Goal: Information Seeking & Learning: Learn about a topic

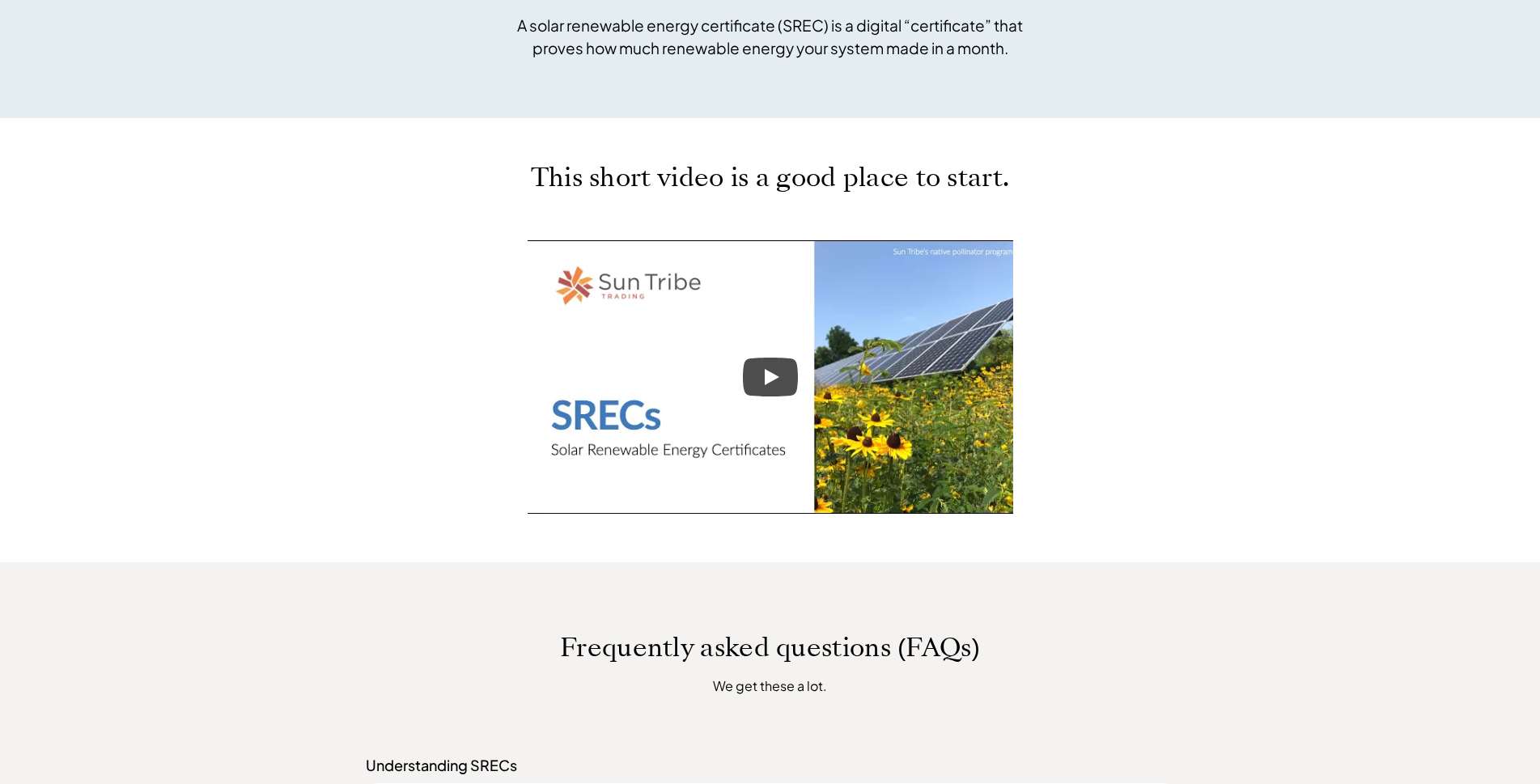
scroll to position [647, 0]
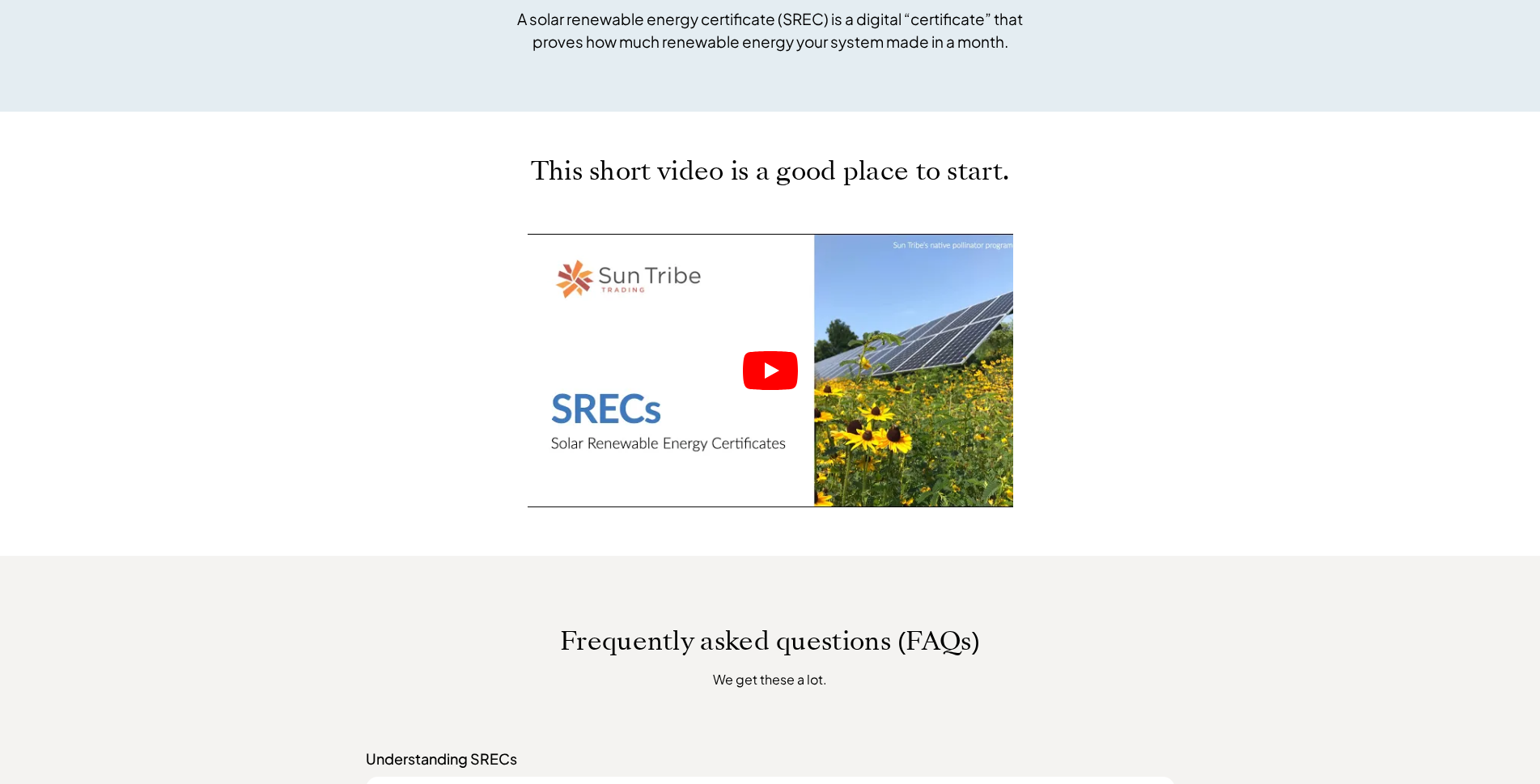
click at [770, 369] on icon "Play" at bounding box center [771, 370] width 15 height 17
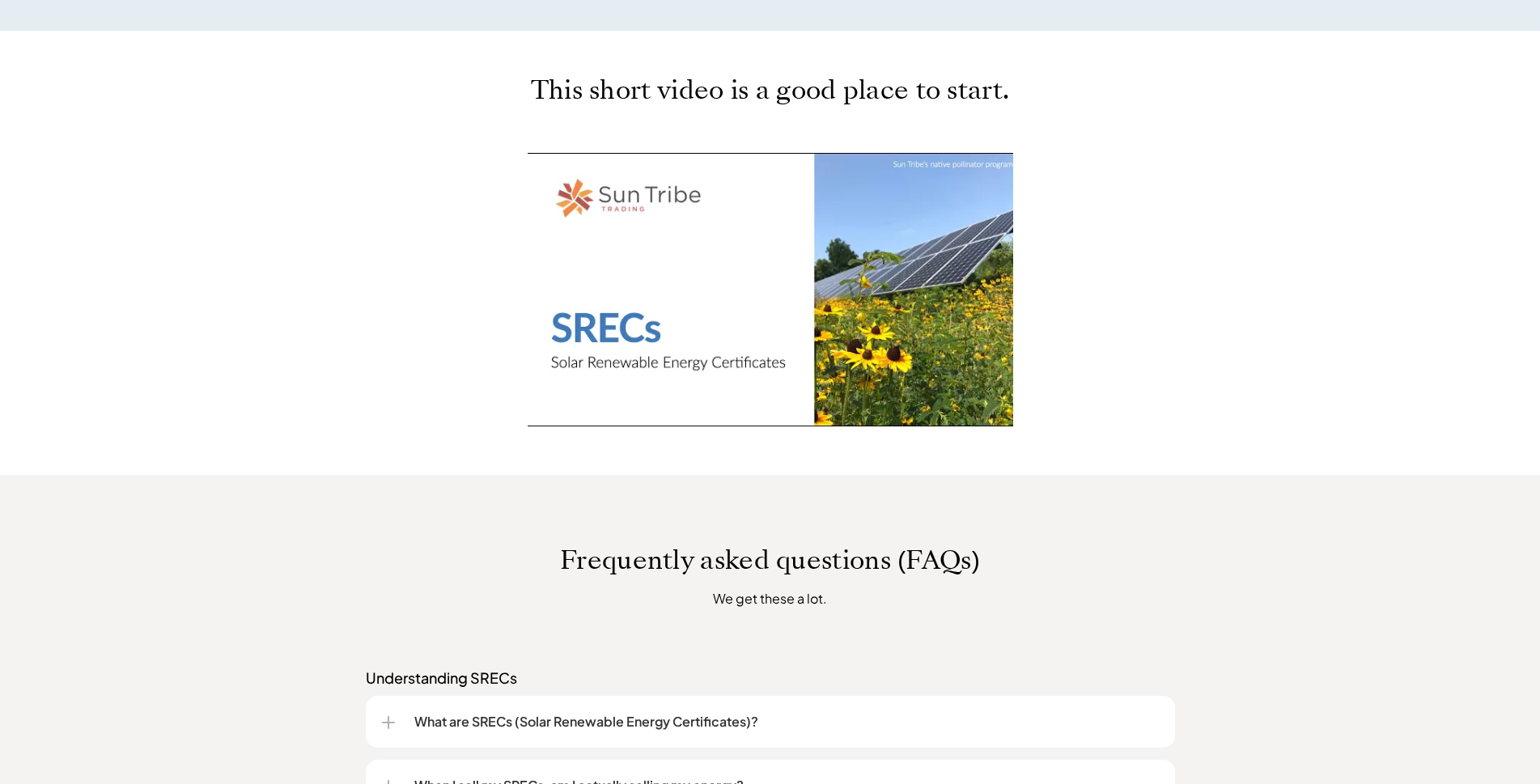
scroll to position [808, 0]
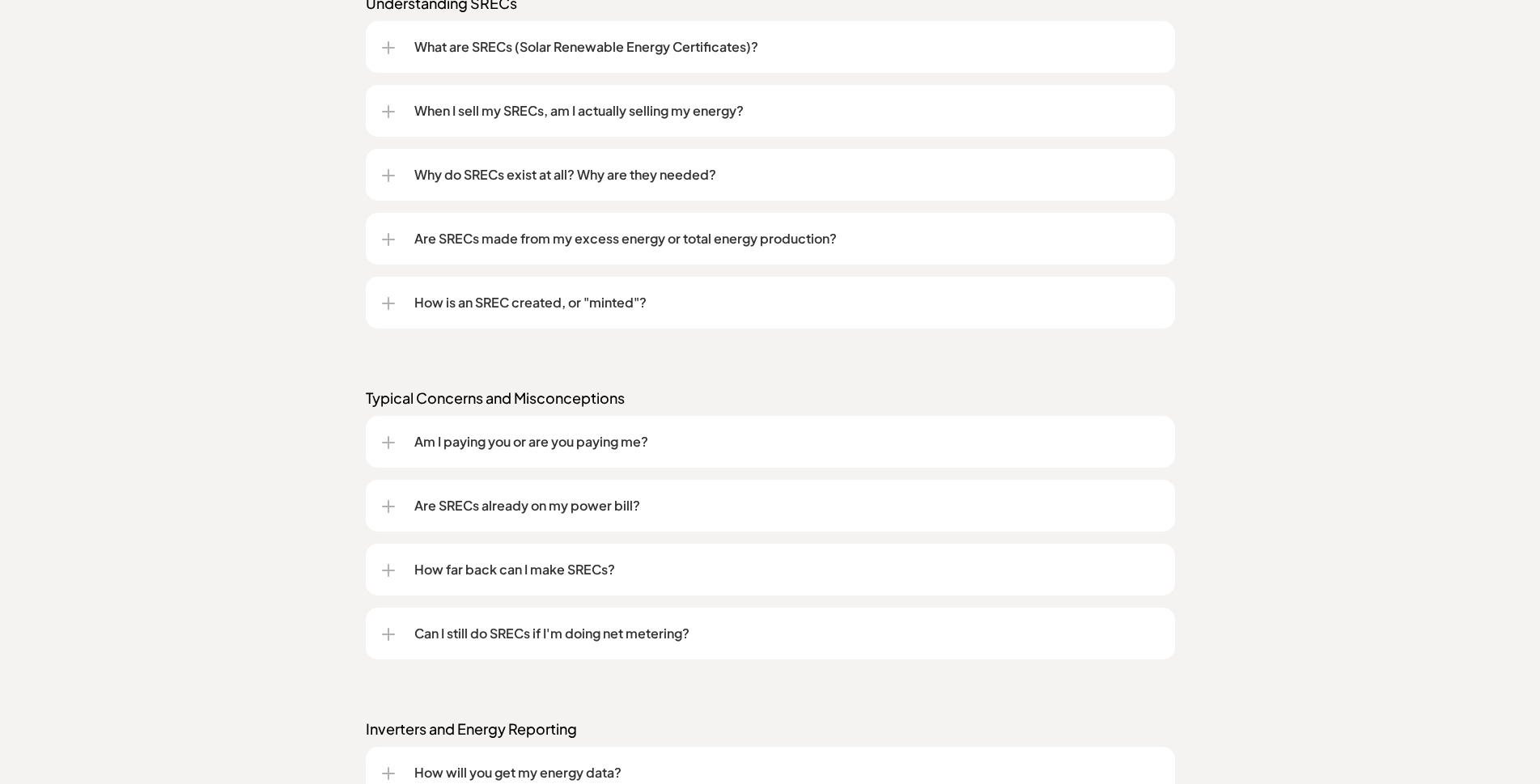
scroll to position [1456, 0]
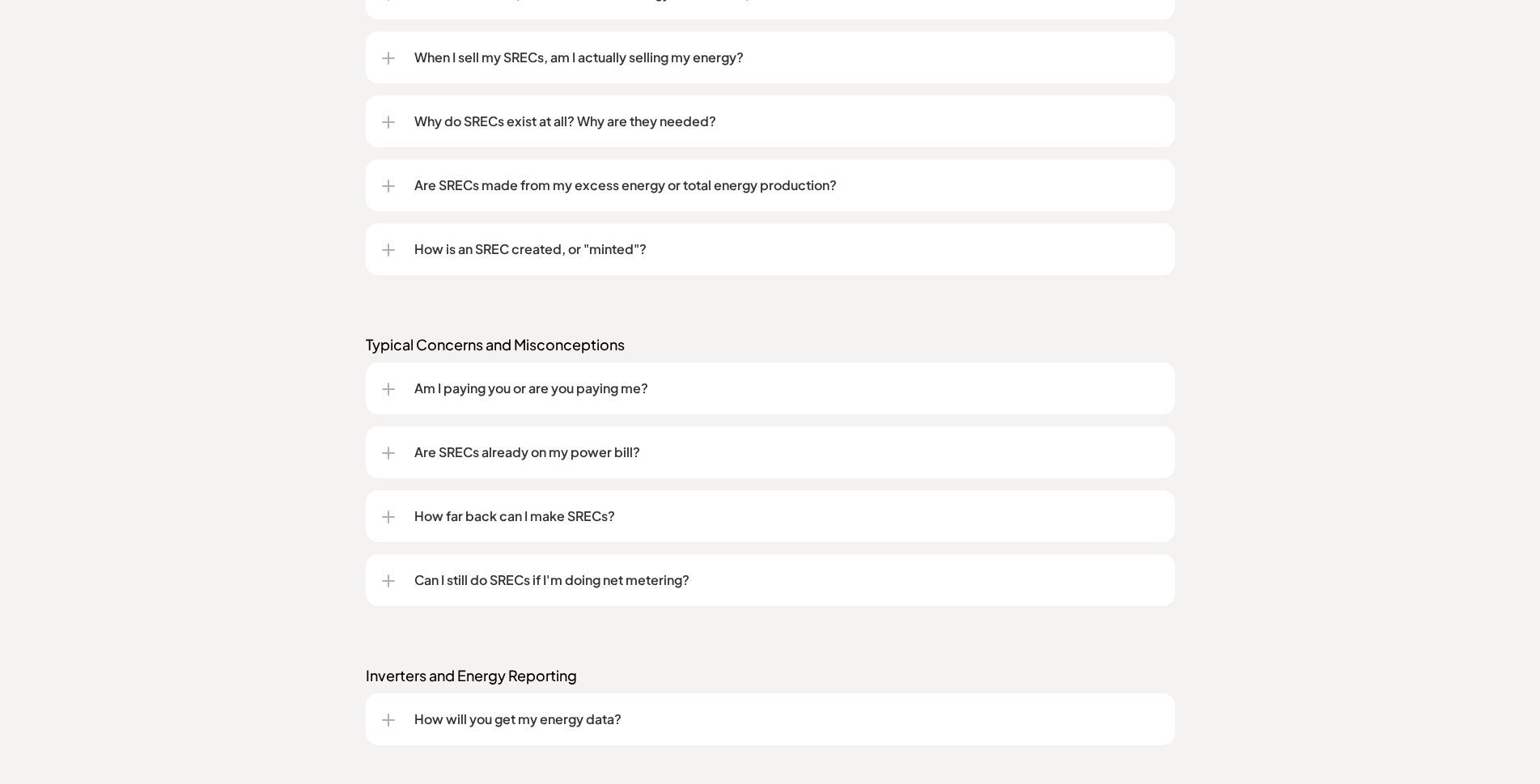
click at [458, 389] on p "Am I paying you or are you paying me?" at bounding box center [786, 388] width 744 height 19
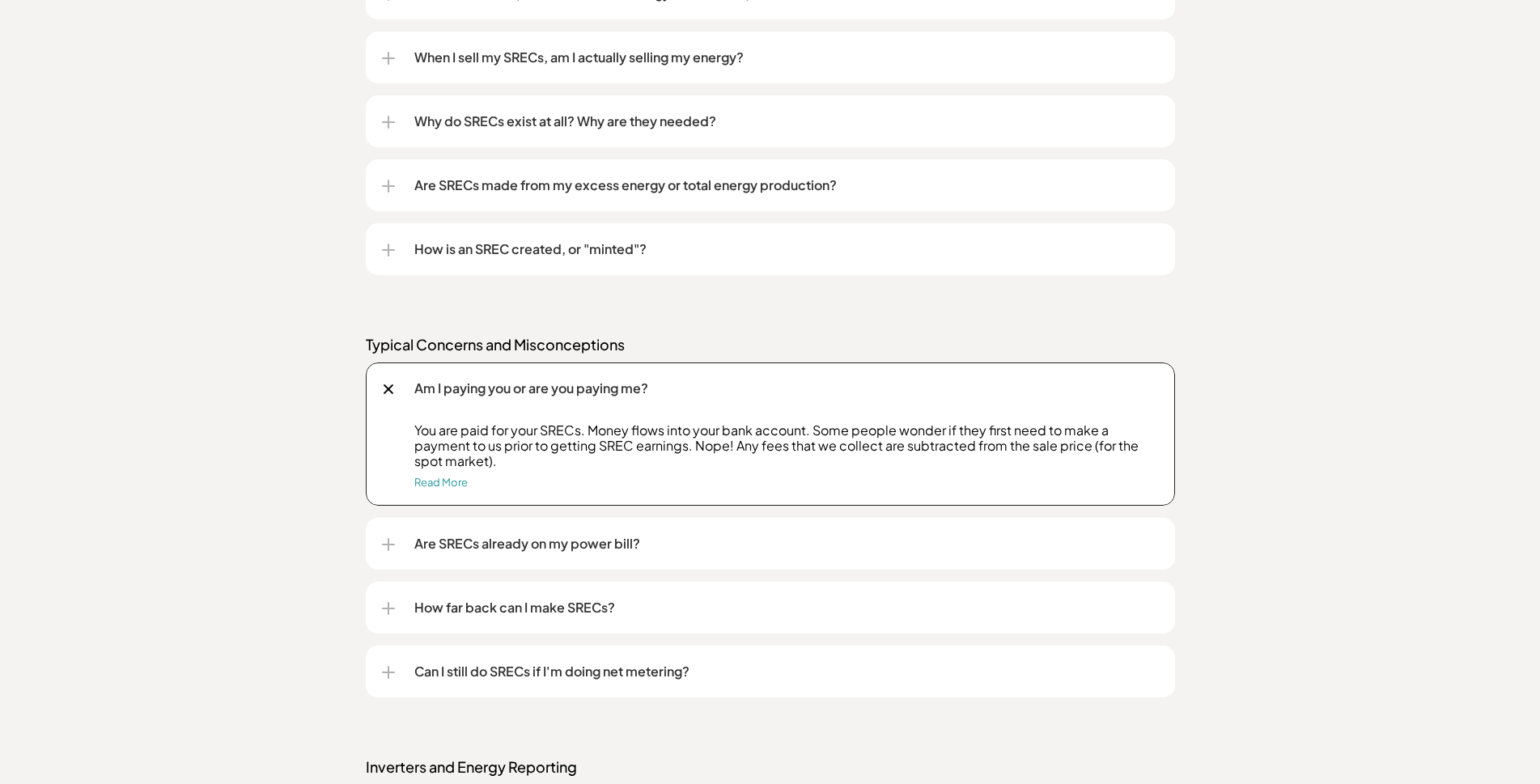
click at [225, 428] on div "Frequently asked questions (FAQs) We get these a lot. Understanding SRECs What …" at bounding box center [770, 534] width 1540 height 1576
click at [386, 387] on div at bounding box center [388, 389] width 10 height 10
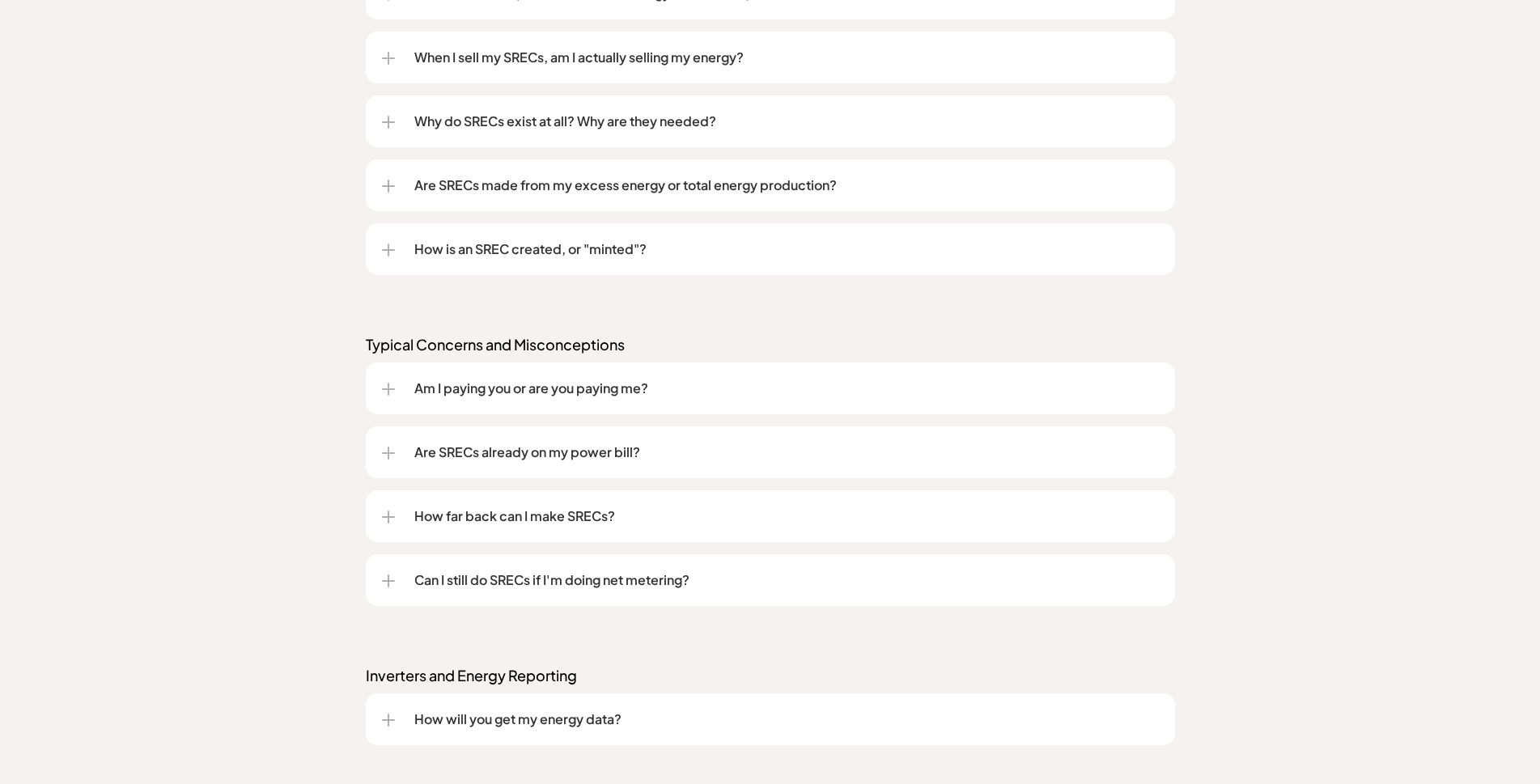
click at [432, 449] on p "Are SRECs already on my power bill?" at bounding box center [786, 452] width 744 height 19
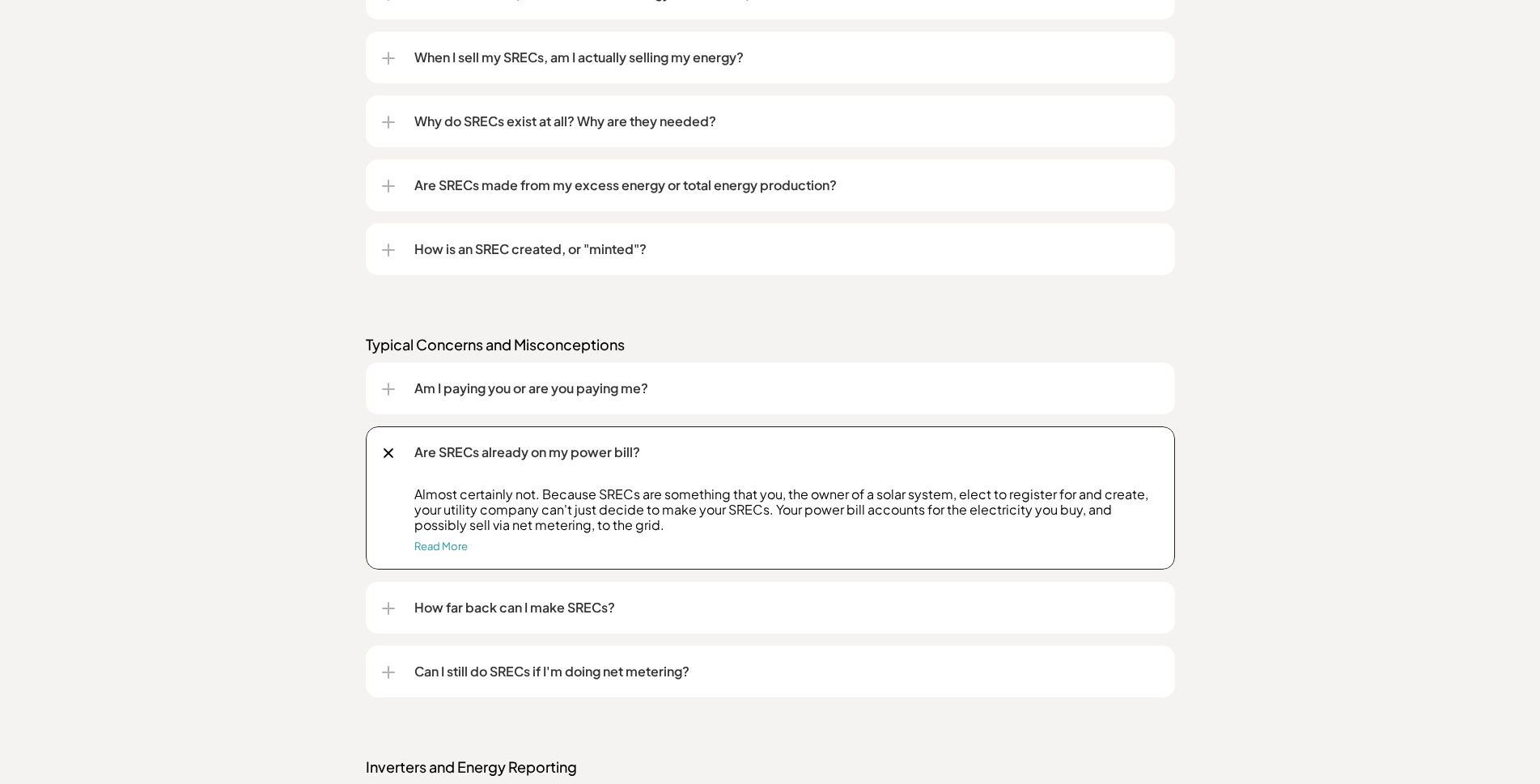
click at [387, 450] on div at bounding box center [388, 452] width 10 height 10
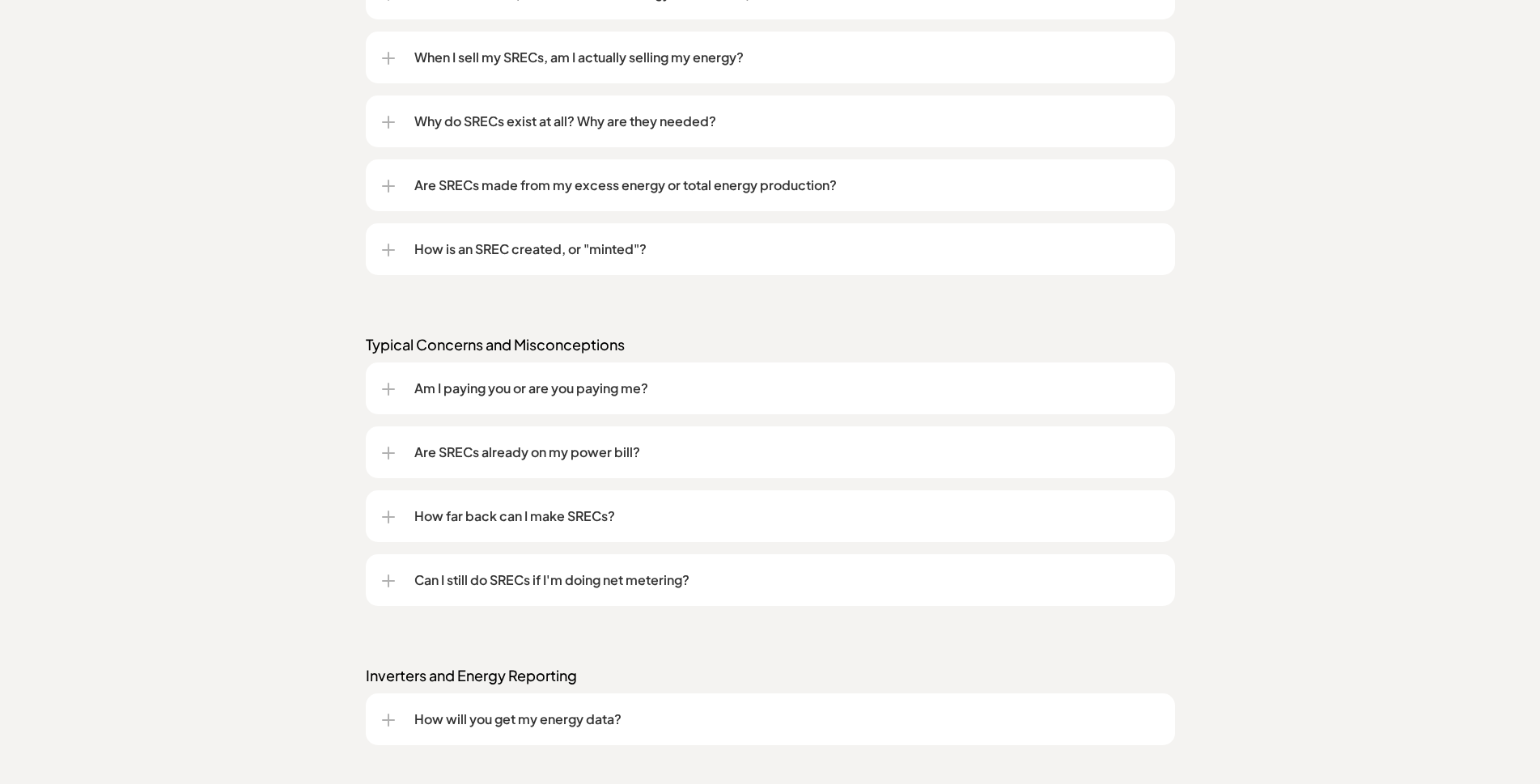
click at [437, 514] on p "How far back can I make SRECs?" at bounding box center [786, 516] width 744 height 19
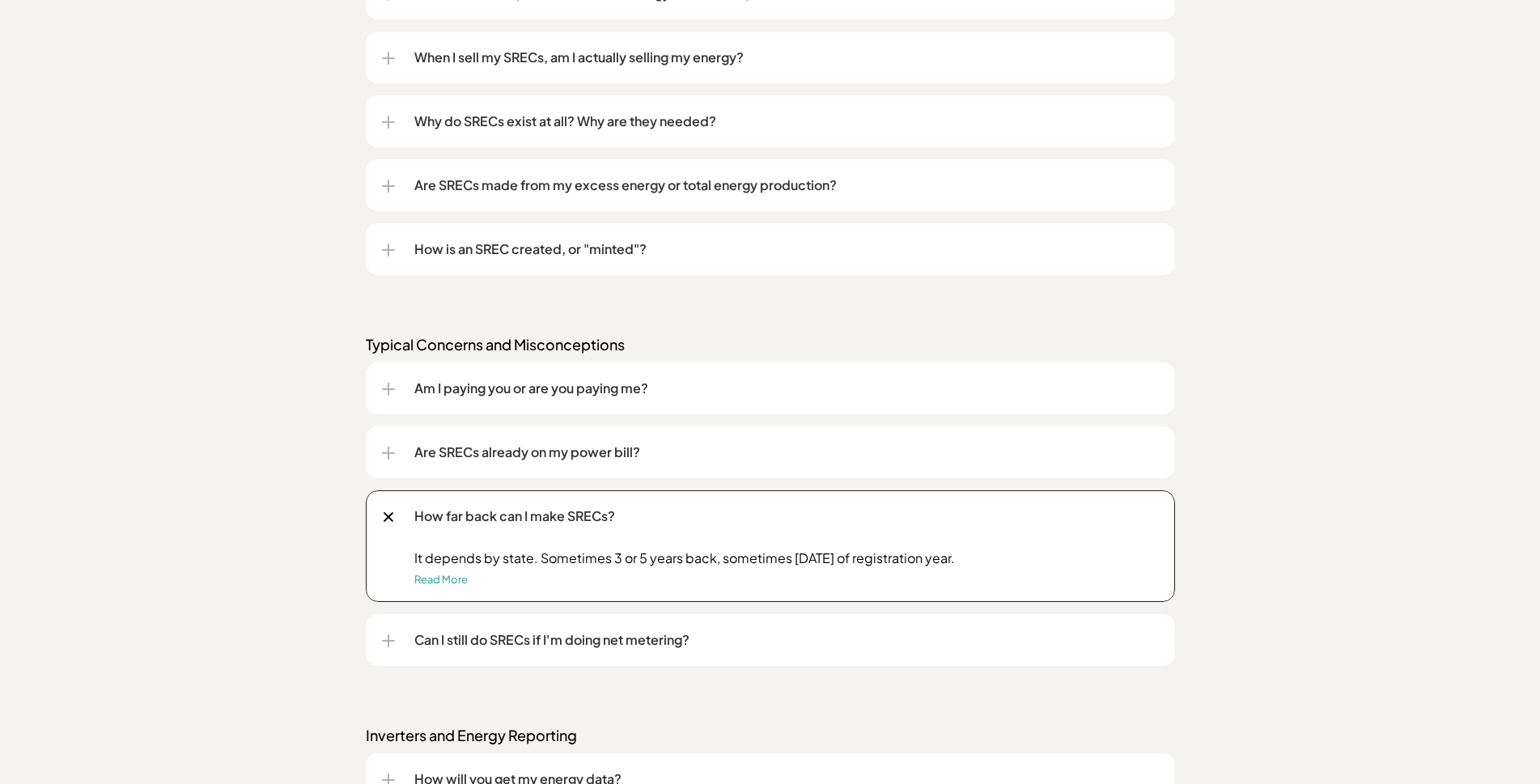
click at [215, 510] on div "Frequently asked questions (FAQs) We get these a lot. Understanding SRECs What …" at bounding box center [770, 519] width 1540 height 1545
click at [386, 514] on div at bounding box center [388, 517] width 10 height 10
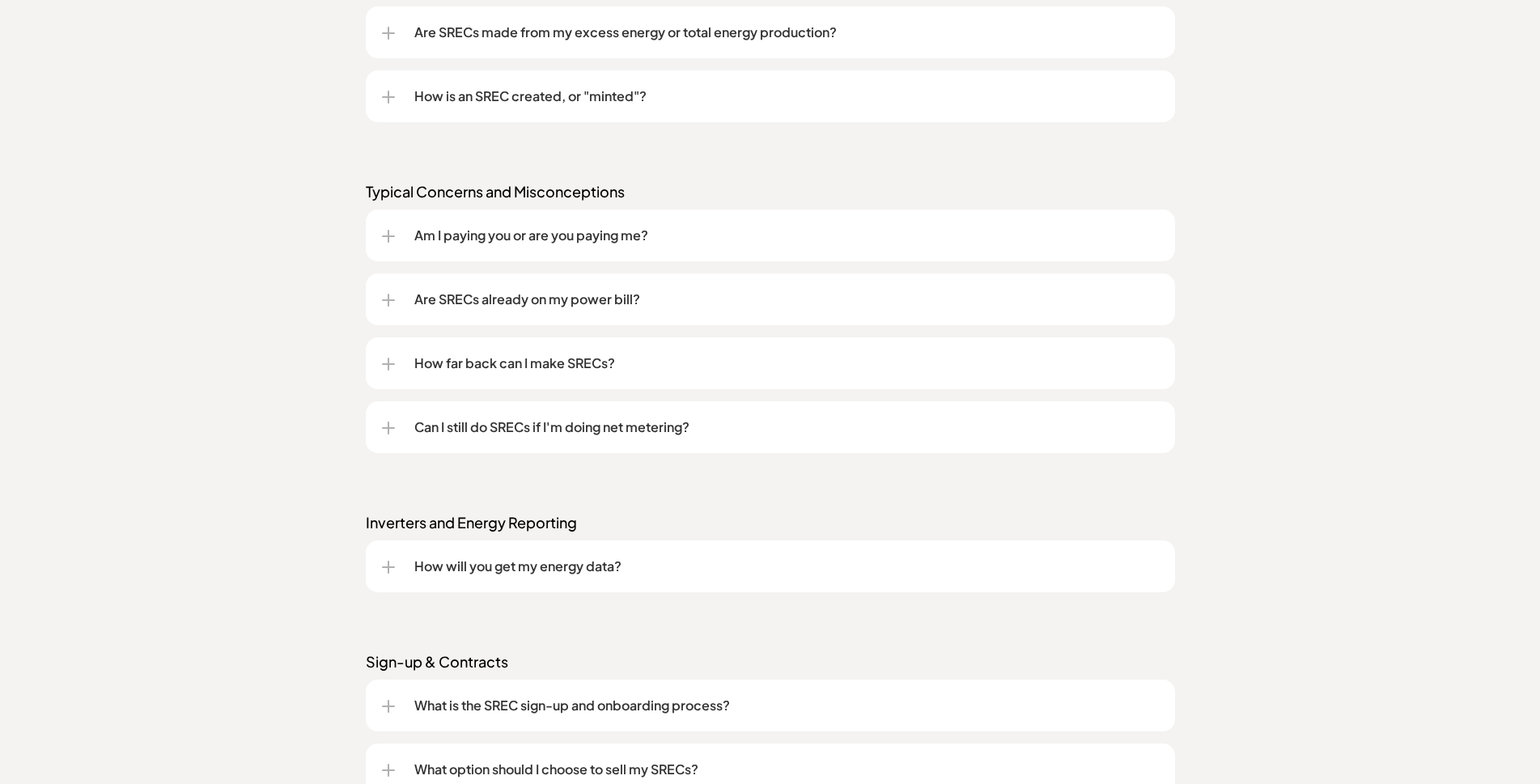
scroll to position [1618, 0]
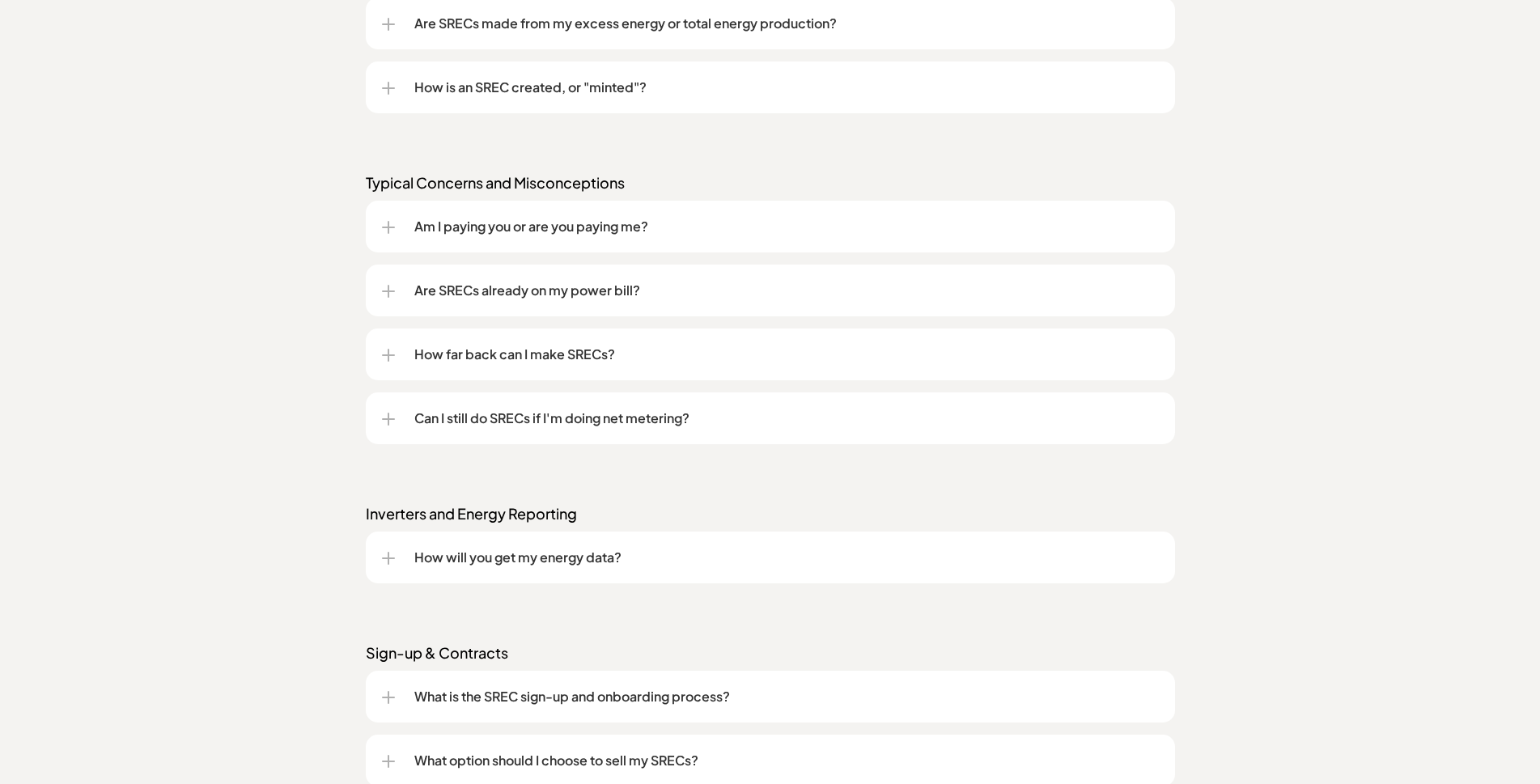
click at [440, 416] on p "Can I still do SRECs if I'm doing net metering?" at bounding box center [786, 418] width 744 height 19
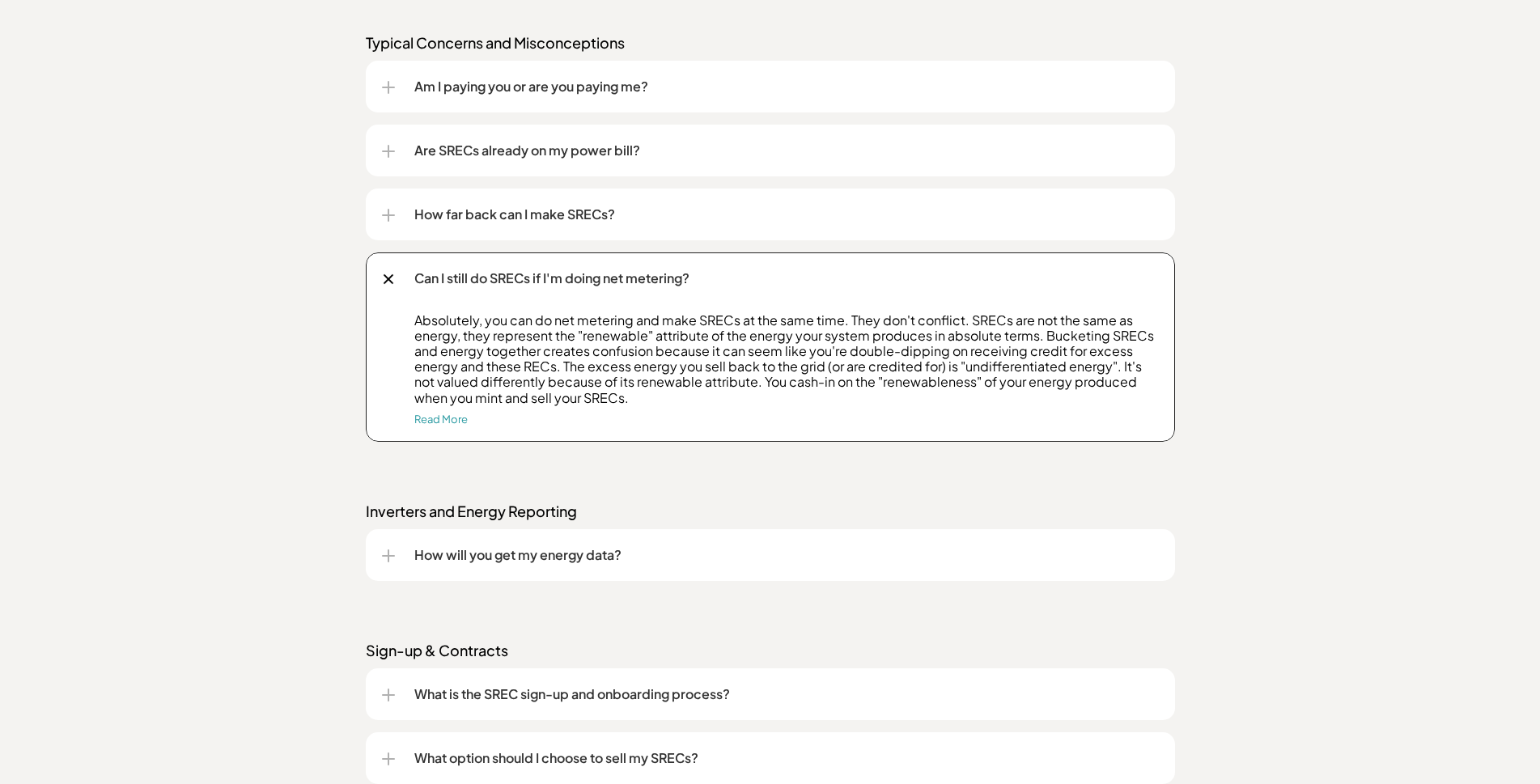
scroll to position [1779, 0]
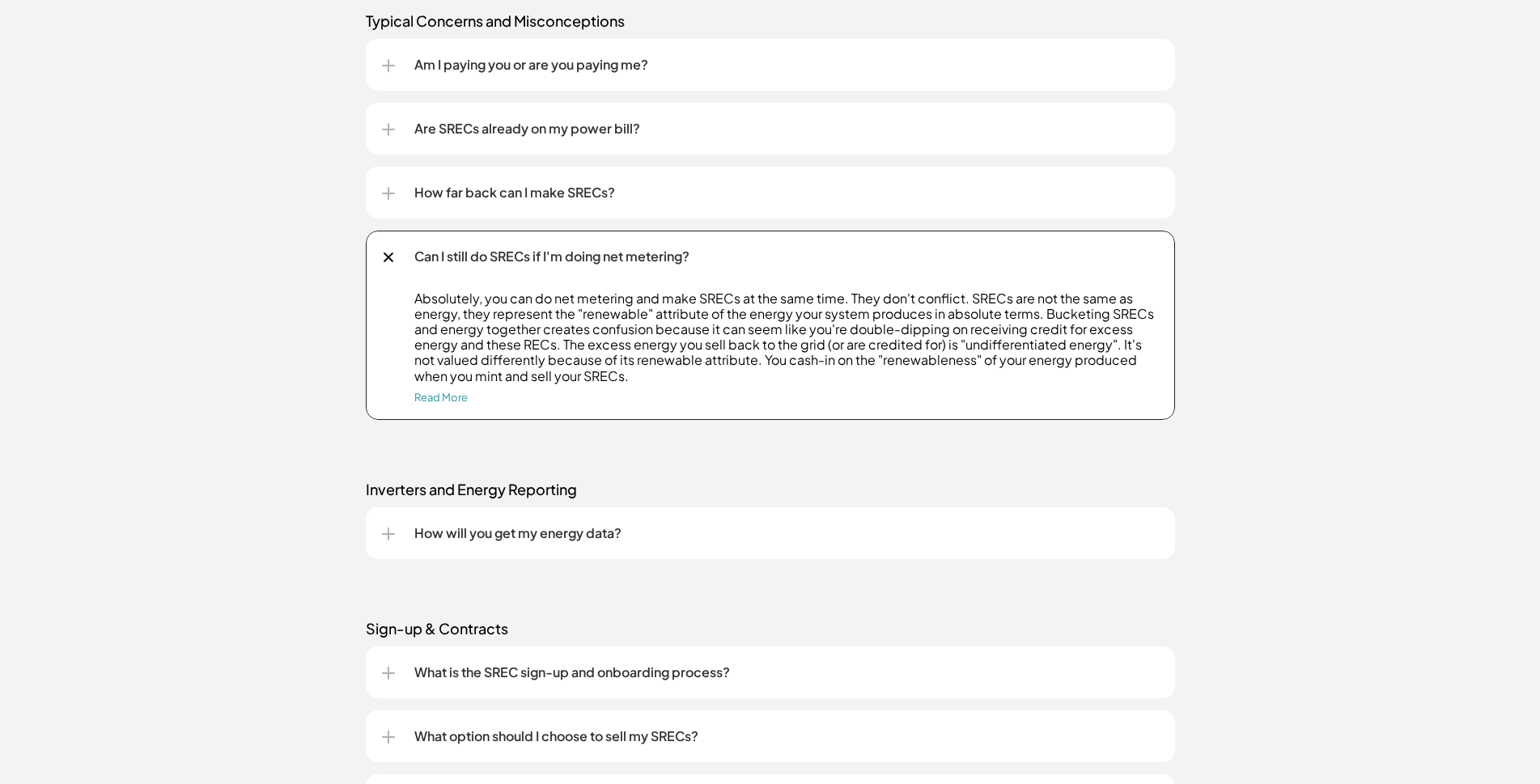
click at [382, 251] on div "Can I still do SRECs if I'm doing net metering?" at bounding box center [770, 256] width 777 height 51
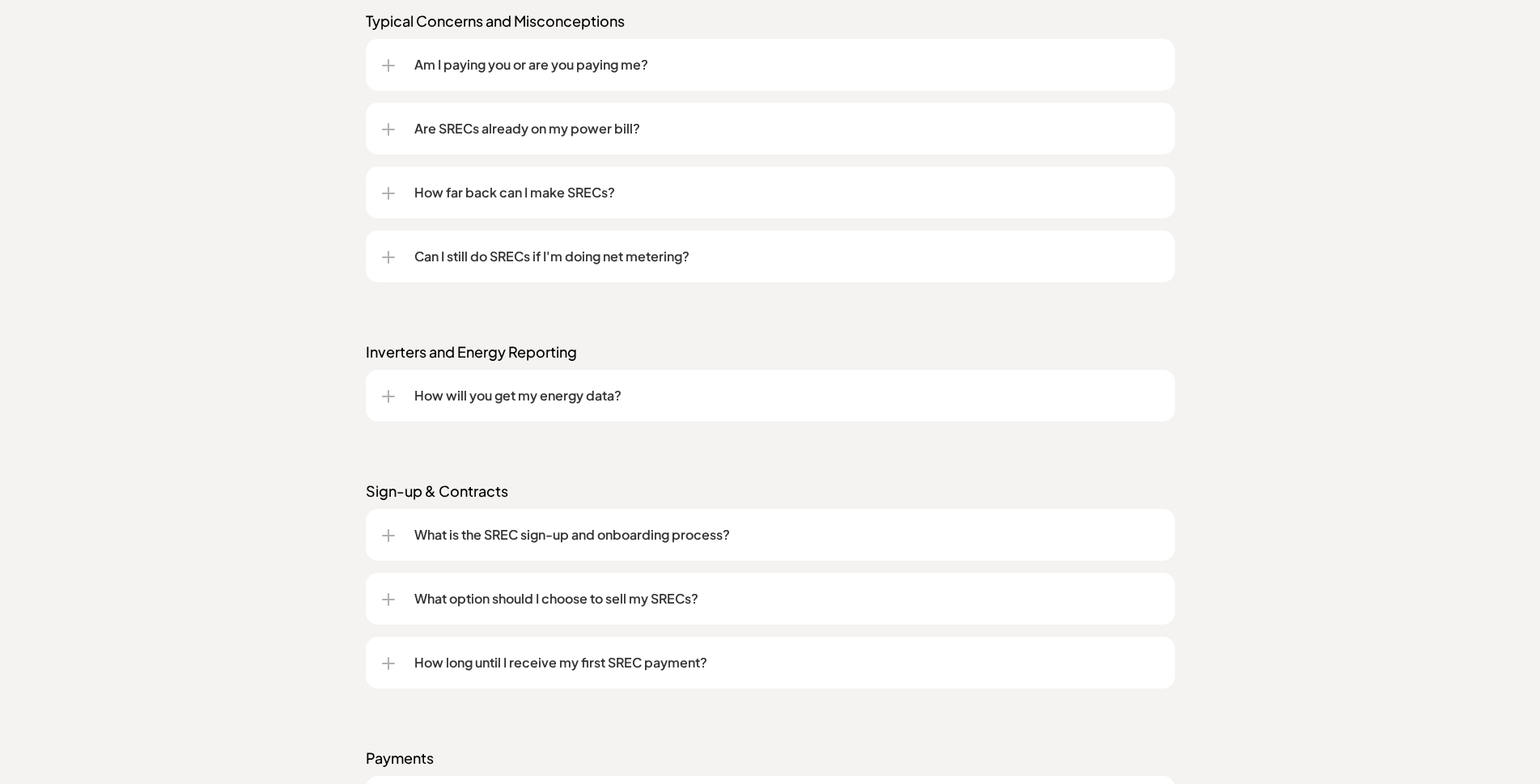
click at [434, 392] on p "How will you get my energy data?" at bounding box center [786, 395] width 744 height 19
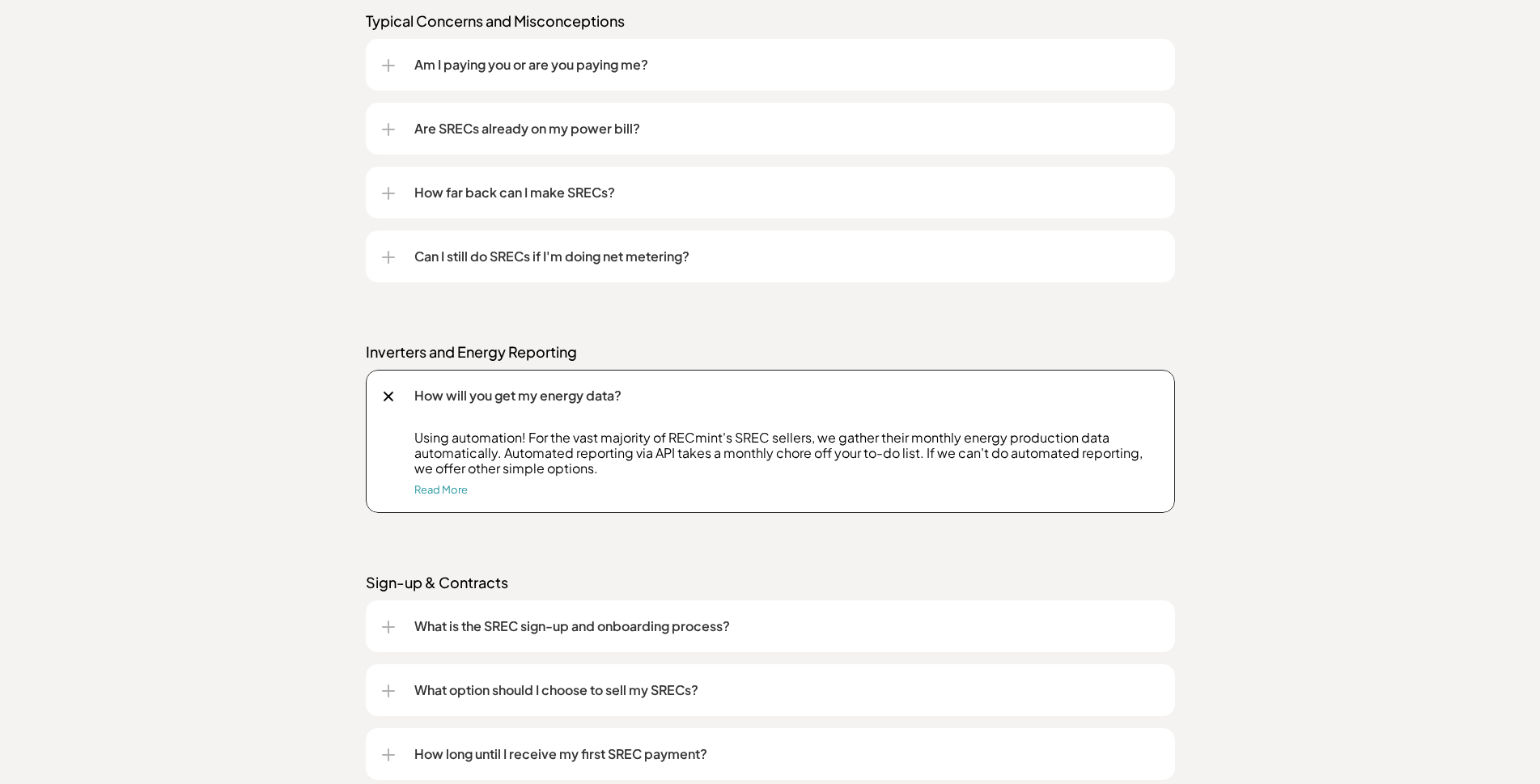
click at [386, 398] on div at bounding box center [388, 395] width 10 height 10
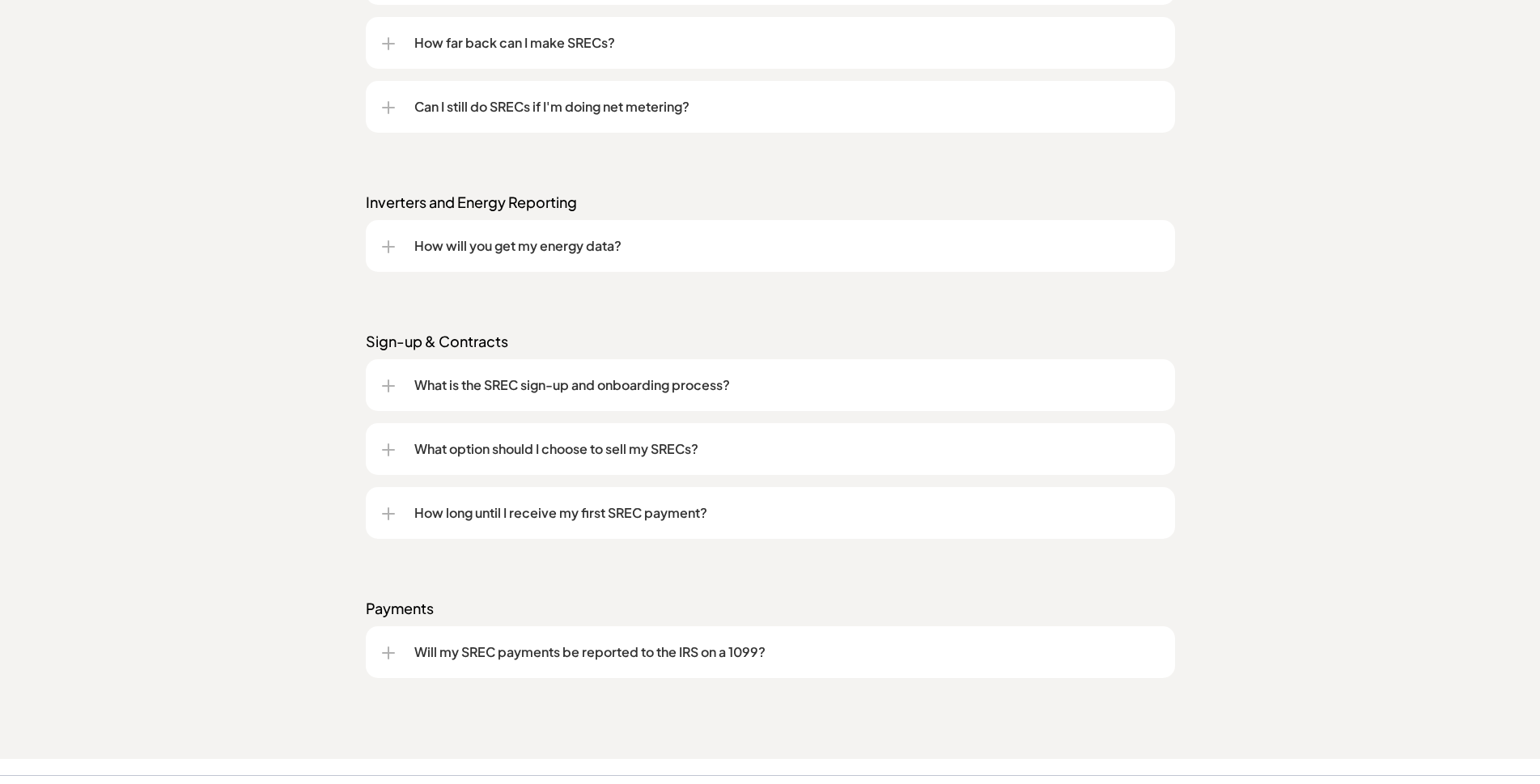
scroll to position [1941, 0]
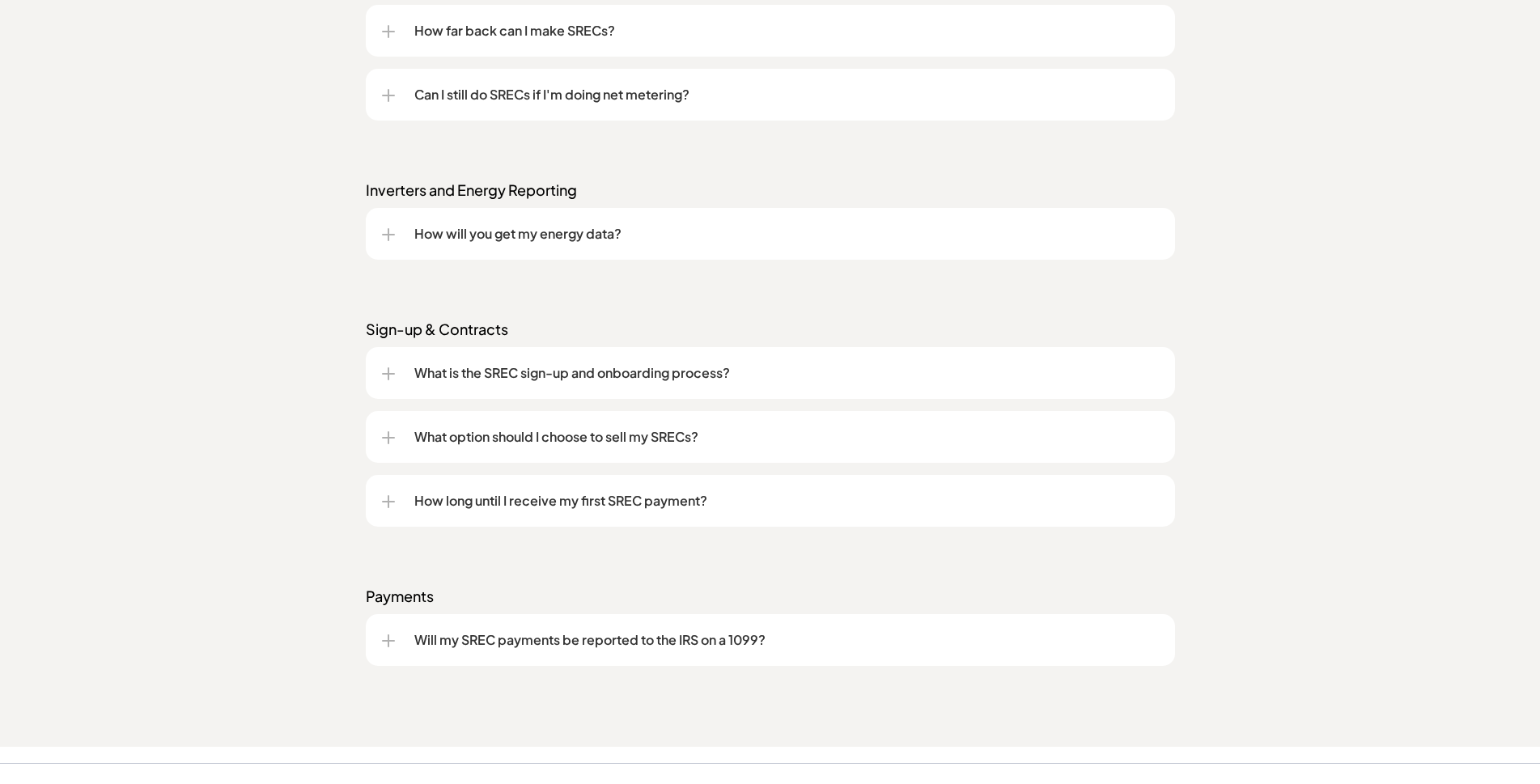
click at [453, 373] on p "What is the SREC sign-up and onboarding process?" at bounding box center [786, 373] width 744 height 19
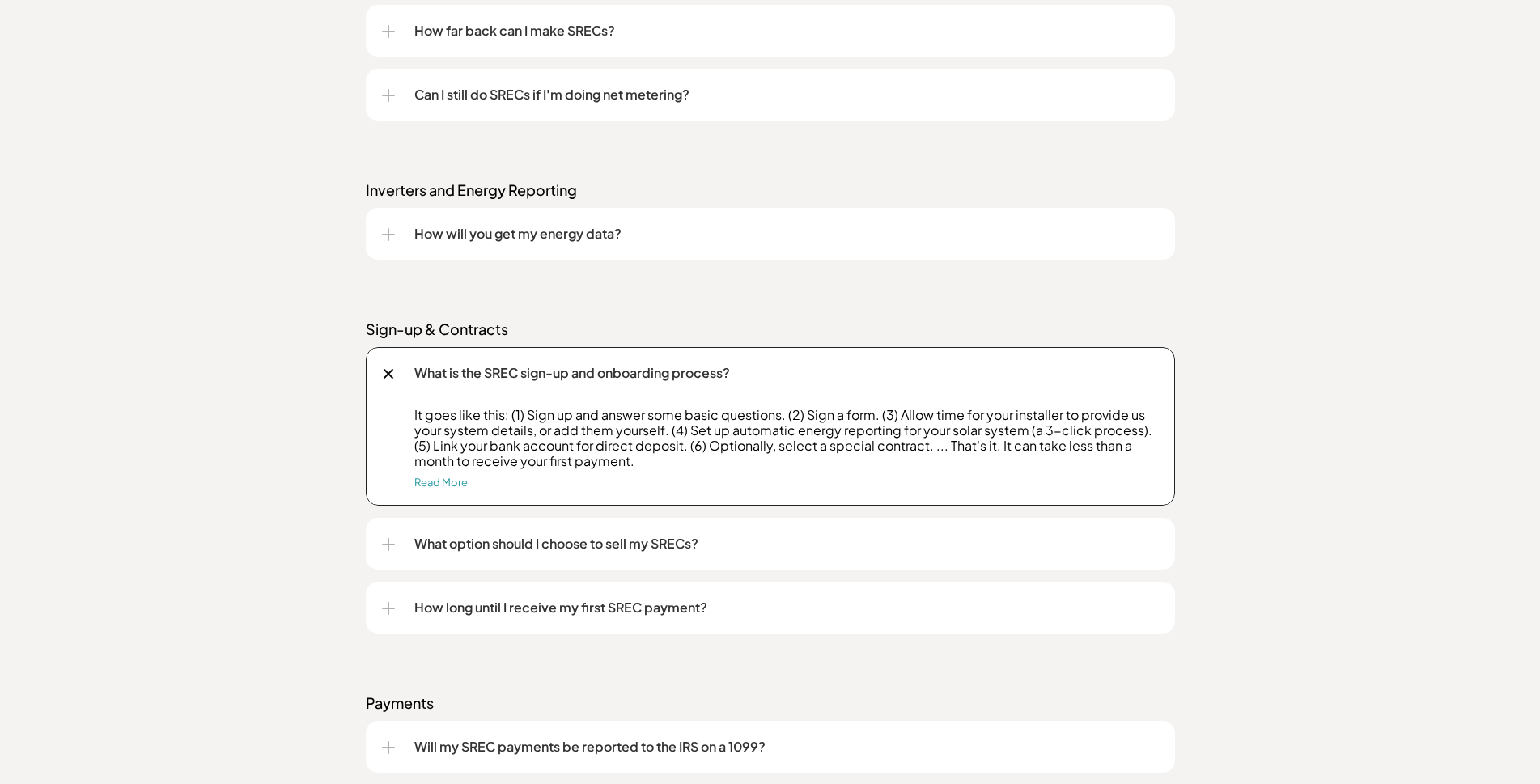
click at [388, 368] on div at bounding box center [387, 373] width 18 height 18
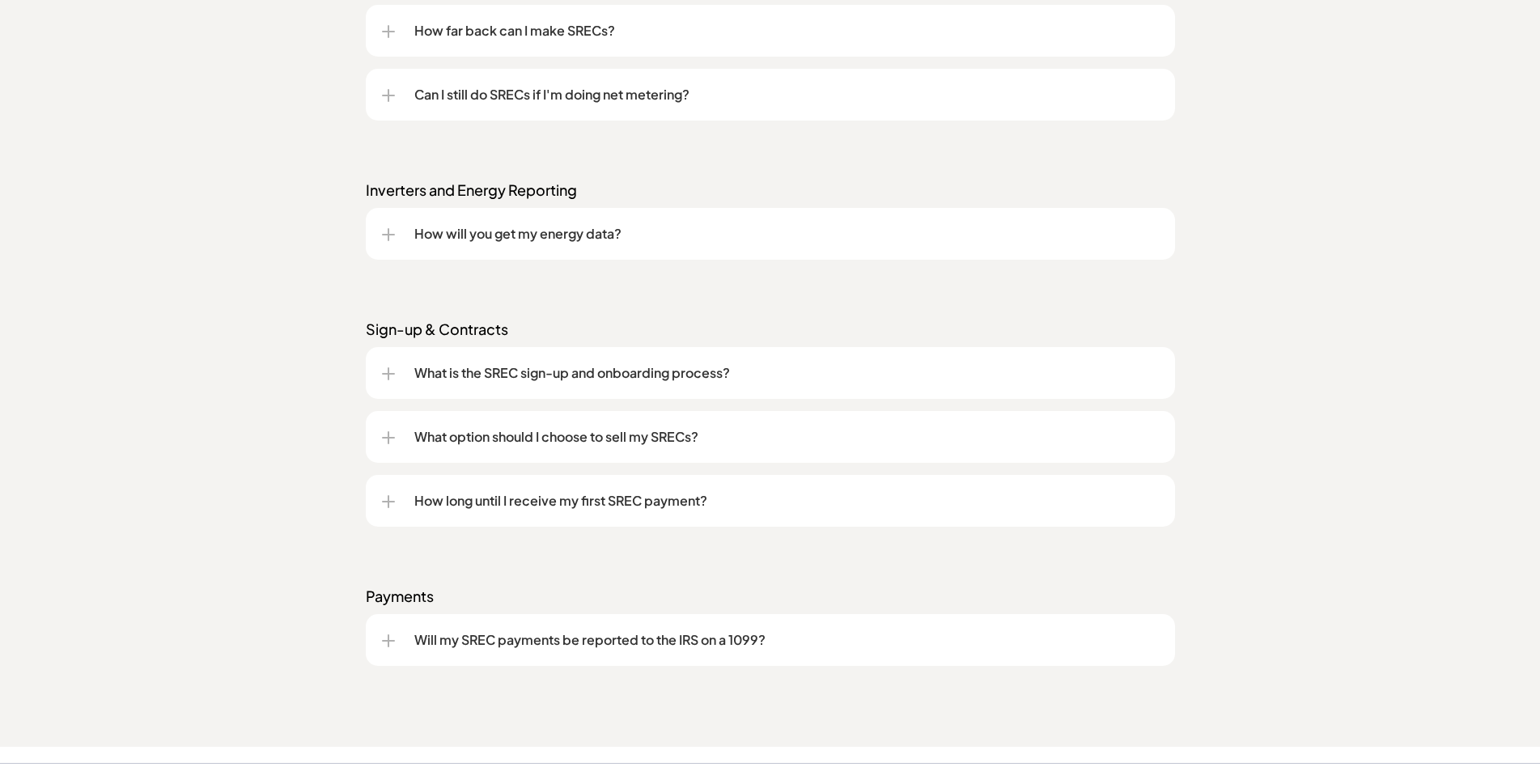
click at [458, 434] on p "What option should I choose to sell my SRECs?" at bounding box center [786, 436] width 744 height 19
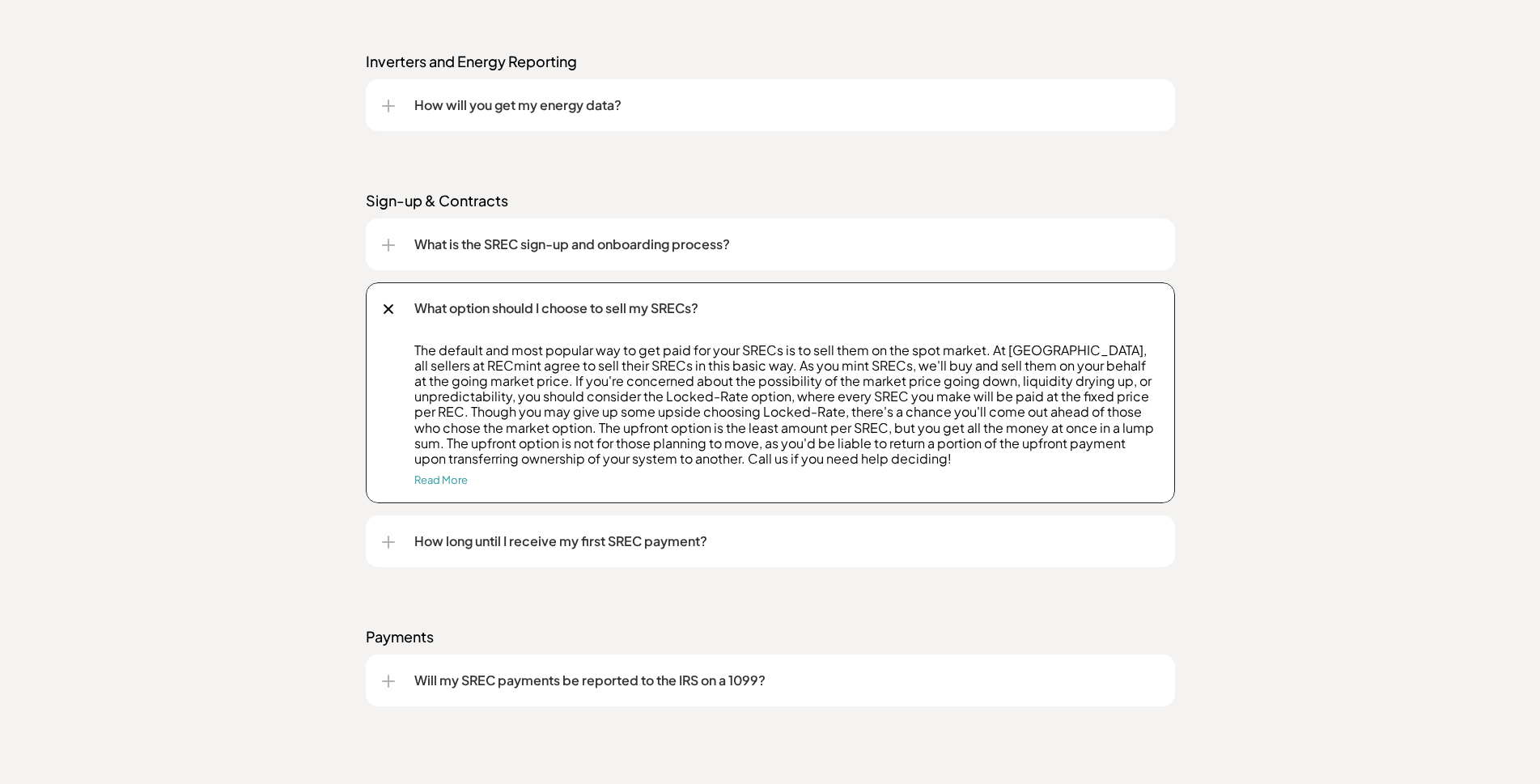
scroll to position [2103, 0]
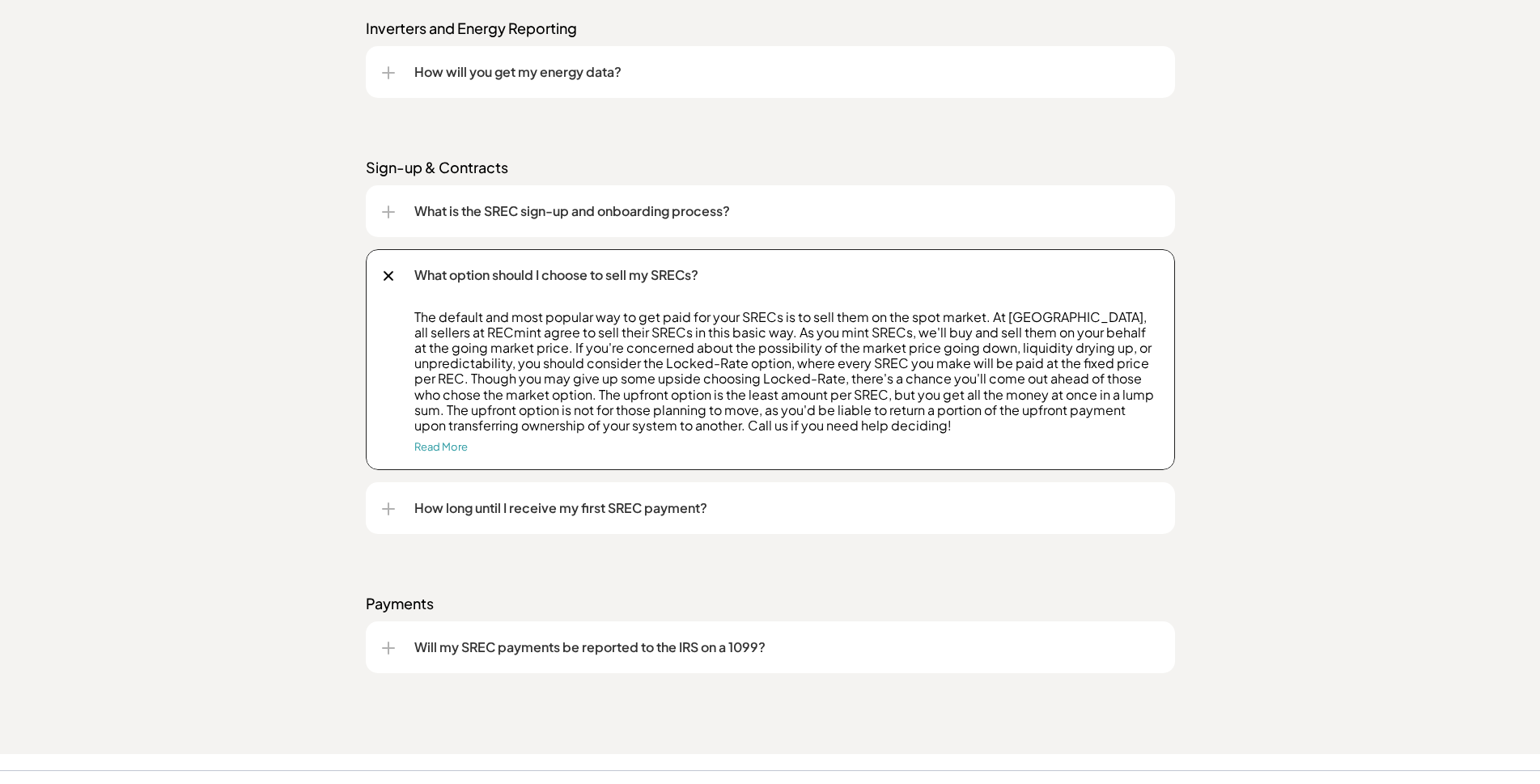
click at [424, 505] on p "How long until I receive my first SREC payment?" at bounding box center [786, 508] width 744 height 19
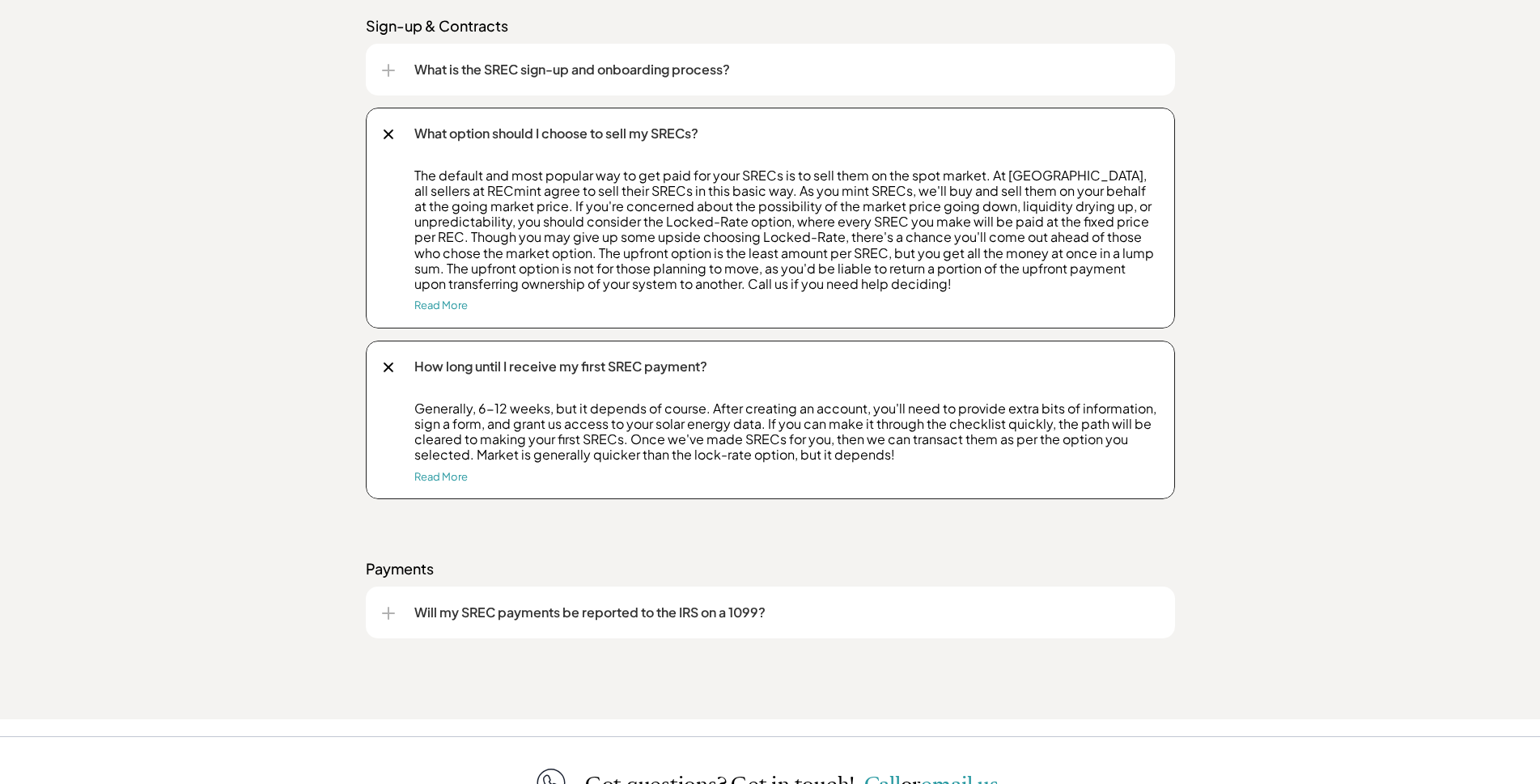
scroll to position [2265, 0]
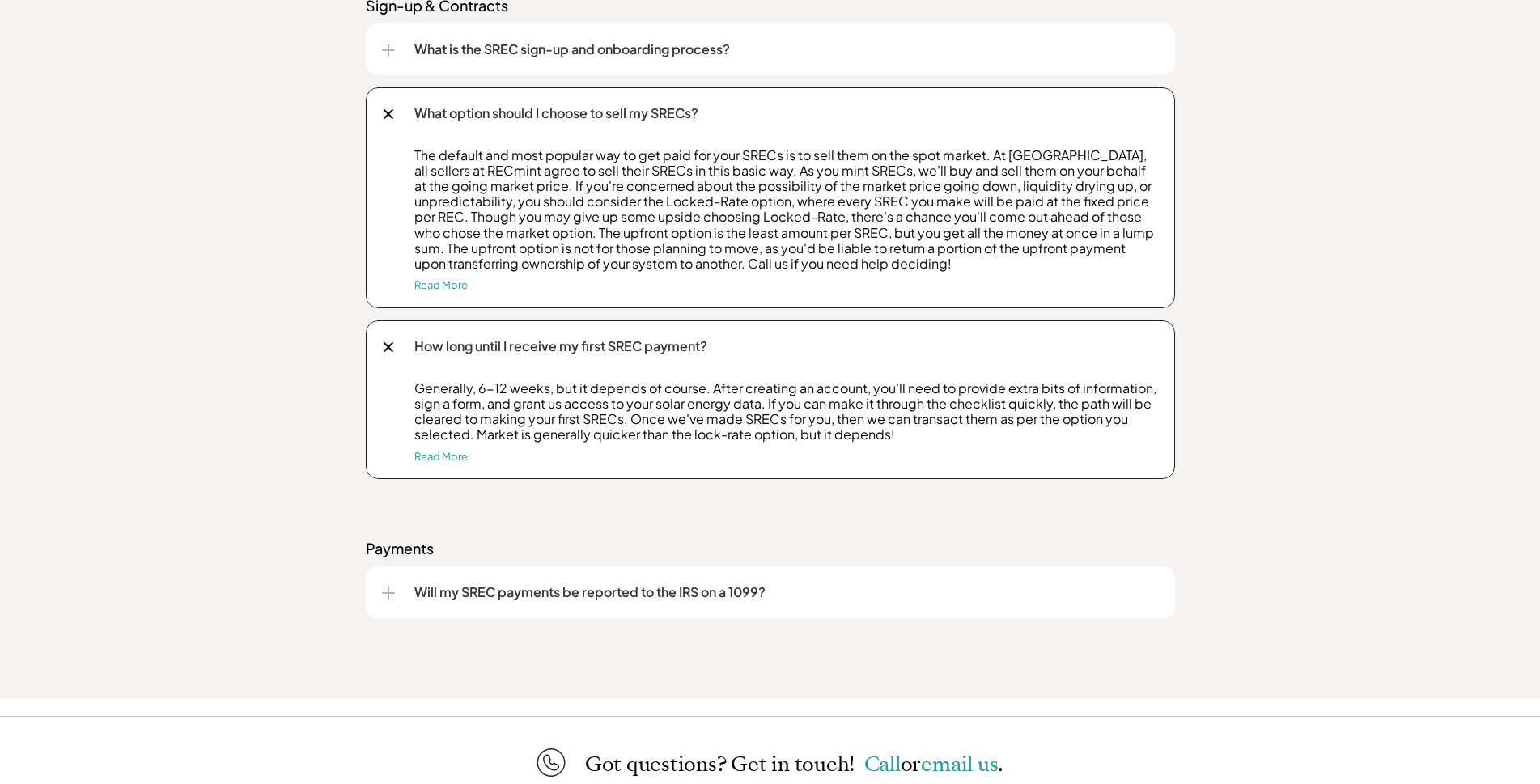
click at [442, 588] on p "Will my SREC payments be reported to the IRS on a 1099?" at bounding box center [786, 591] width 744 height 19
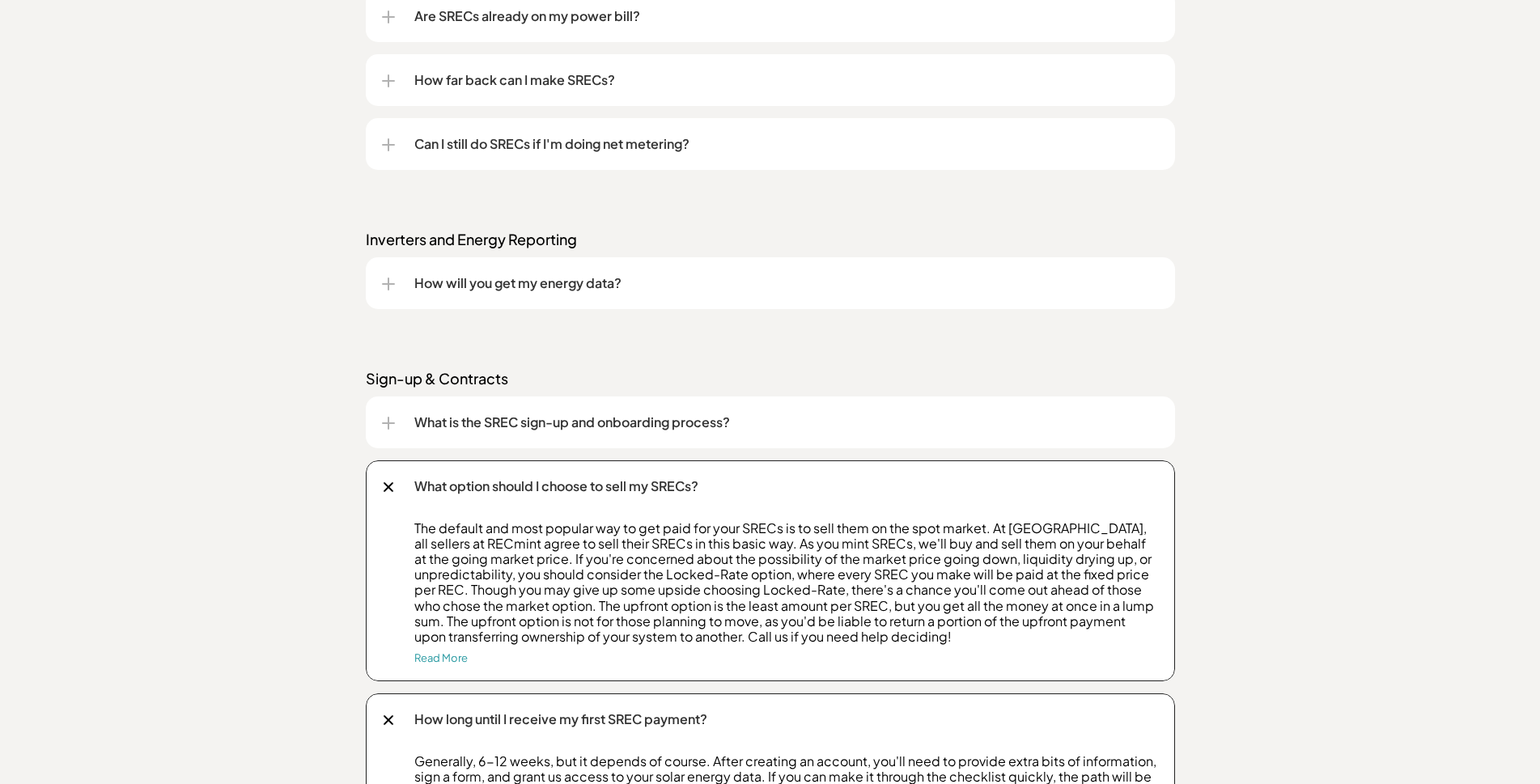
scroll to position [1524, 0]
